Goal: Information Seeking & Learning: Learn about a topic

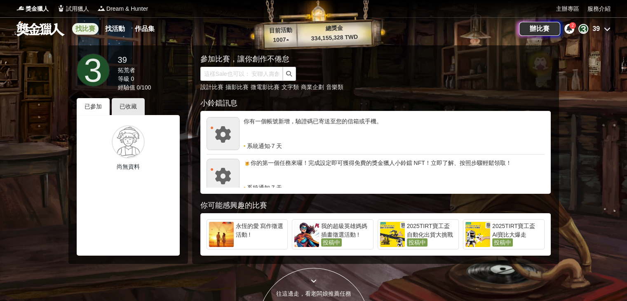
click at [84, 28] on link "找比賽" at bounding box center [85, 29] width 26 height 12
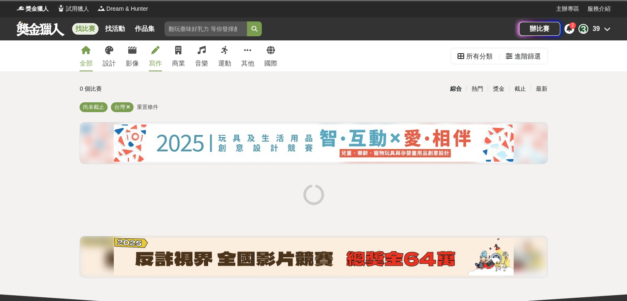
click at [157, 60] on div "寫作" at bounding box center [155, 64] width 13 height 10
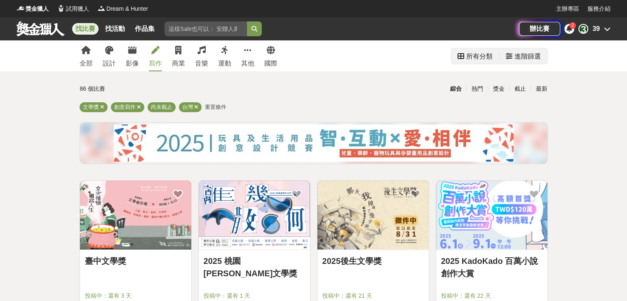
click at [519, 58] on div "進階篩選" at bounding box center [527, 56] width 26 height 16
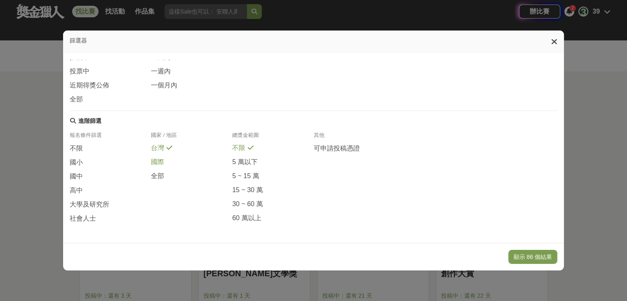
scroll to position [55, 0]
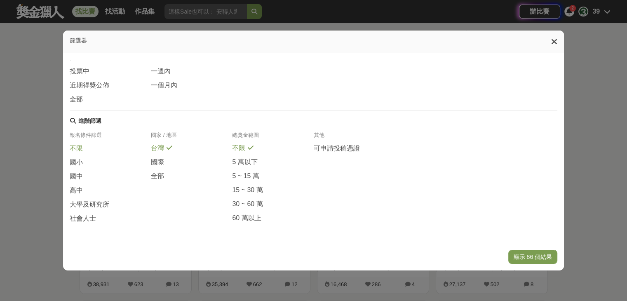
click at [74, 145] on span "不限" at bounding box center [76, 148] width 13 height 9
click at [77, 186] on span "高中" at bounding box center [76, 190] width 13 height 9
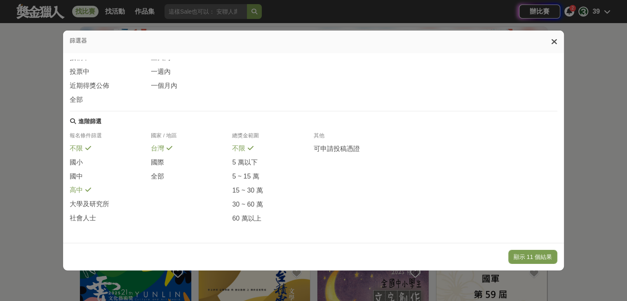
scroll to position [165, 0]
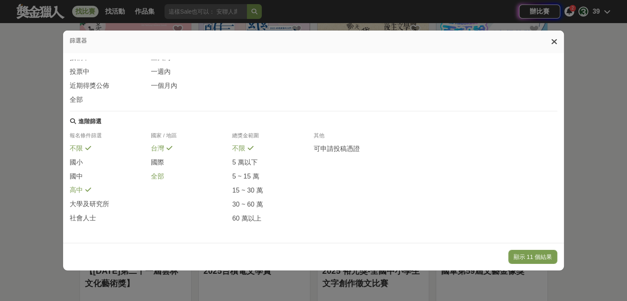
click at [163, 173] on div "全部" at bounding box center [191, 176] width 81 height 9
click at [154, 159] on span "國際" at bounding box center [157, 163] width 13 height 9
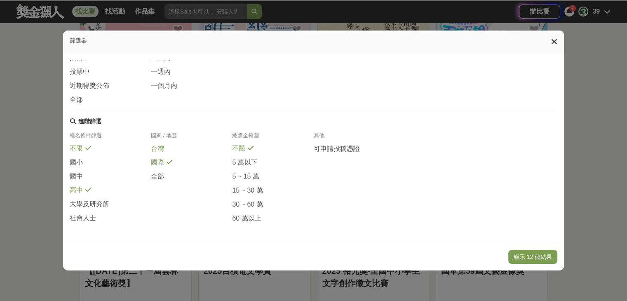
click at [153, 147] on span "台灣" at bounding box center [157, 149] width 13 height 9
click at [157, 175] on span "全部" at bounding box center [157, 176] width 13 height 9
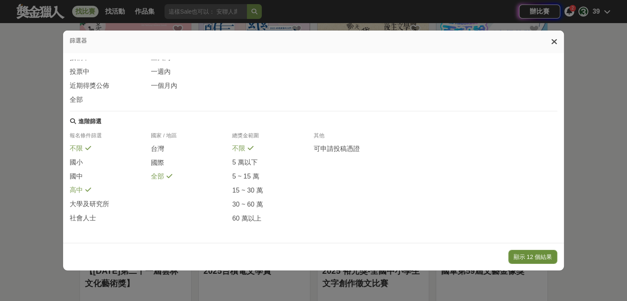
click at [540, 259] on button "顯示 12 個結果" at bounding box center [532, 257] width 49 height 14
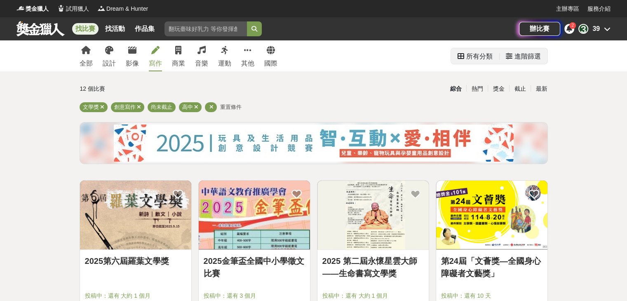
click at [512, 59] on icon at bounding box center [509, 56] width 7 height 7
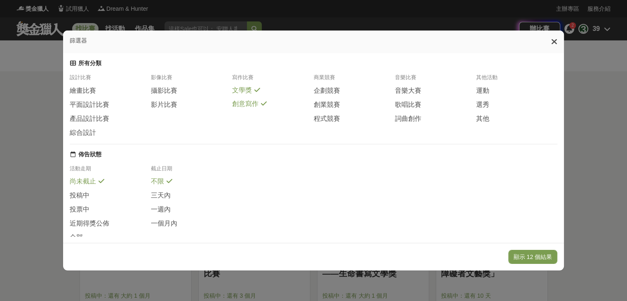
click at [553, 41] on div "篩選器" at bounding box center [313, 42] width 501 height 23
click at [557, 42] on icon at bounding box center [554, 42] width 6 height 8
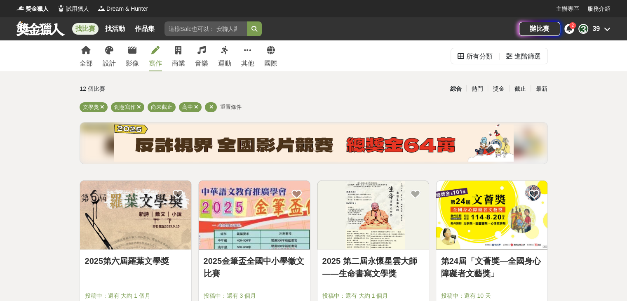
click at [229, 106] on span "重置條件" at bounding box center [230, 107] width 21 height 6
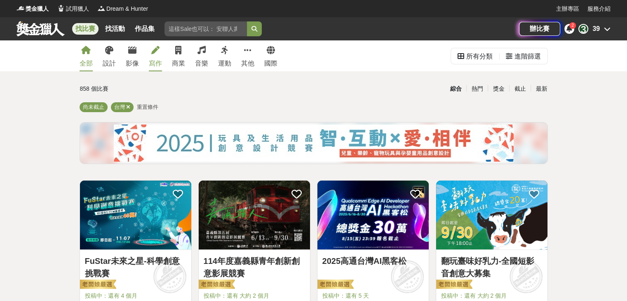
click at [152, 55] on link "寫作" at bounding box center [155, 55] width 13 height 31
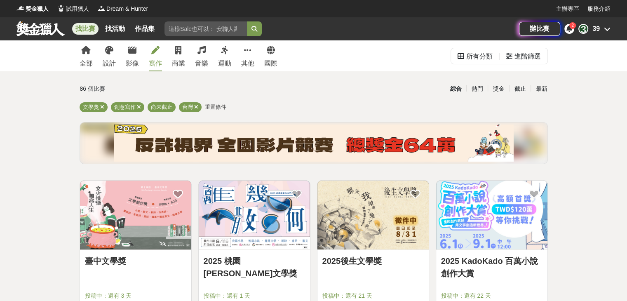
click at [76, 57] on div "全部 設計 影像 寫作 商業 音樂 運動 其他 國際" at bounding box center [179, 55] width 208 height 31
click at [80, 56] on link "全部" at bounding box center [86, 55] width 13 height 31
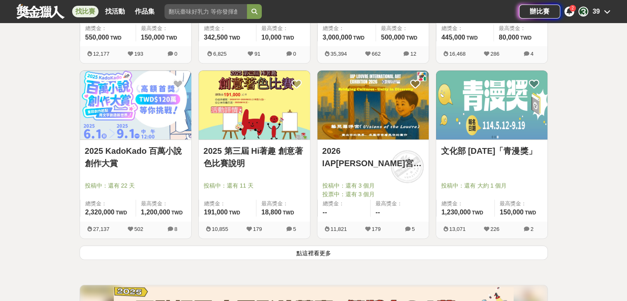
scroll to position [989, 0]
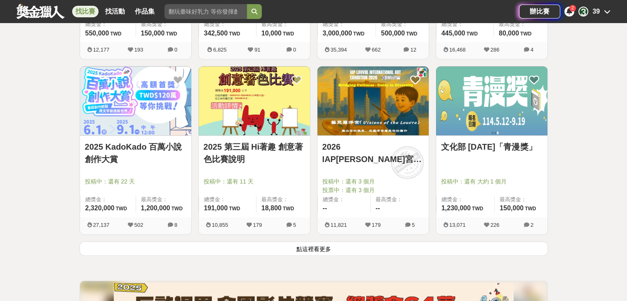
click at [188, 248] on button "點這裡看更多" at bounding box center [314, 248] width 468 height 14
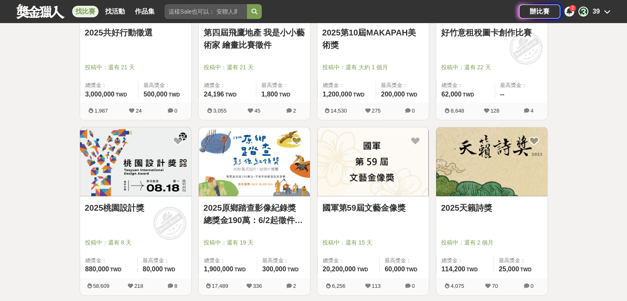
scroll to position [2033, 0]
